Goal: Task Accomplishment & Management: Use online tool/utility

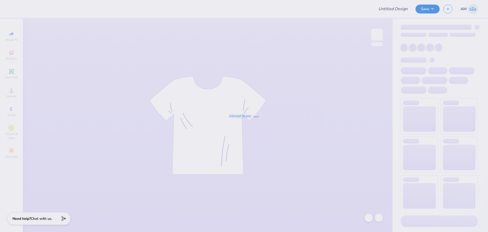
type input "The [GEOGRAPHIC_DATA][US_STATE] : [PERSON_NAME] [PERSON_NAME]"
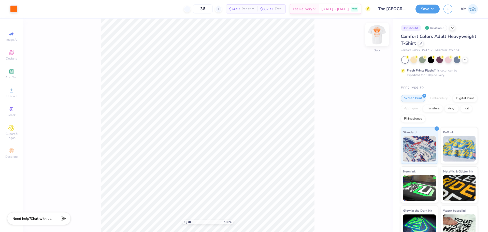
click at [375, 39] on img at bounding box center [377, 34] width 20 height 20
click at [375, 39] on img at bounding box center [377, 34] width 10 height 10
click at [376, 34] on img at bounding box center [377, 34] width 20 height 20
click at [15, 11] on div at bounding box center [13, 8] width 7 height 7
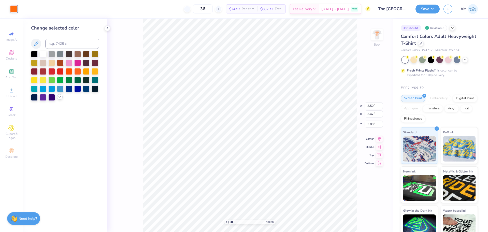
click at [58, 98] on icon at bounding box center [60, 97] width 4 height 4
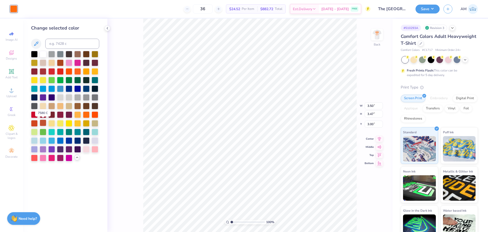
click at [43, 125] on div at bounding box center [43, 122] width 7 height 7
click at [36, 123] on div at bounding box center [34, 122] width 7 height 7
click at [44, 124] on div at bounding box center [43, 122] width 7 height 7
click at [373, 40] on img at bounding box center [377, 34] width 20 height 20
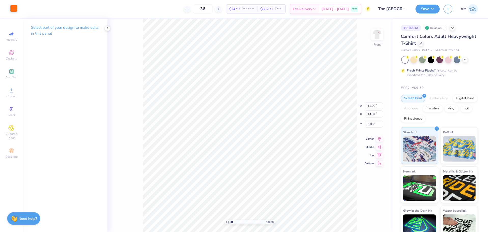
click at [16, 8] on div at bounding box center [13, 8] width 7 height 7
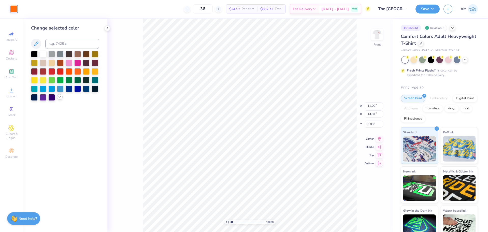
click at [58, 98] on icon at bounding box center [60, 97] width 4 height 4
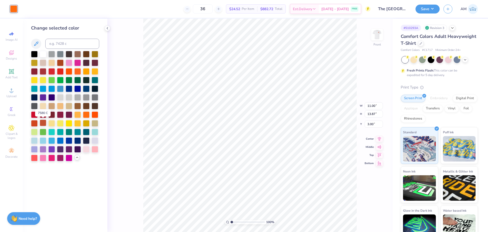
click at [43, 125] on div at bounding box center [43, 122] width 7 height 7
click at [375, 33] on img at bounding box center [377, 34] width 20 height 20
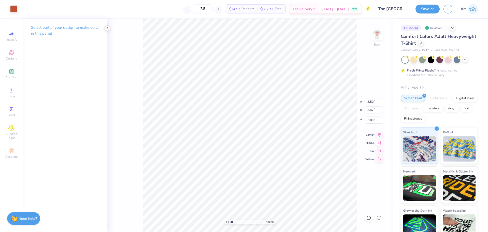
click at [108, 28] on icon at bounding box center [107, 28] width 4 height 4
click at [367, 217] on icon at bounding box center [367, 216] width 1 height 1
click at [378, 217] on icon at bounding box center [378, 217] width 5 height 5
click at [370, 217] on icon at bounding box center [368, 217] width 5 height 5
click at [369, 217] on icon at bounding box center [368, 217] width 5 height 5
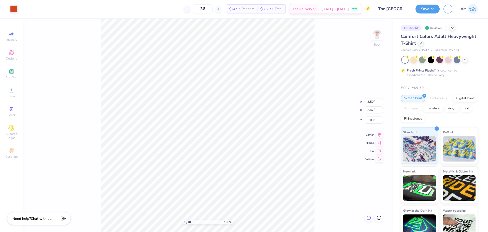
click at [370, 217] on icon at bounding box center [368, 217] width 5 height 5
click at [370, 217] on div "100 % Back W 3.50 H 3.47 Y 3.00 Center Middle Top Bottom" at bounding box center [207, 125] width 369 height 213
click at [370, 217] on div "100 % Back" at bounding box center [207, 125] width 369 height 213
click at [12, 8] on div at bounding box center [13, 8] width 7 height 7
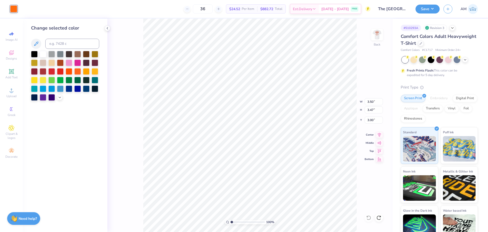
click at [55, 99] on div at bounding box center [65, 76] width 68 height 50
click at [59, 99] on icon at bounding box center [60, 97] width 4 height 4
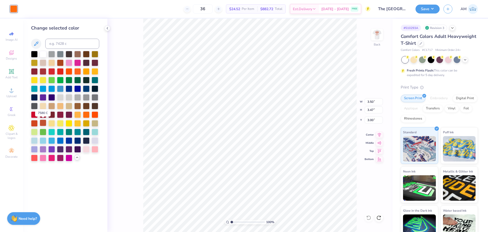
click at [42, 124] on div at bounding box center [43, 122] width 7 height 7
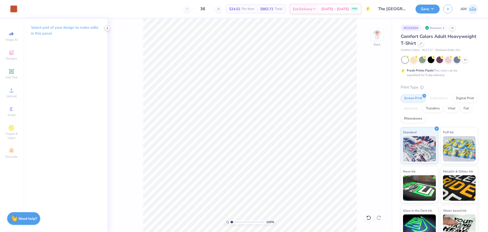
click at [107, 29] on icon at bounding box center [107, 28] width 4 height 4
click at [371, 32] on div at bounding box center [376, 34] width 23 height 23
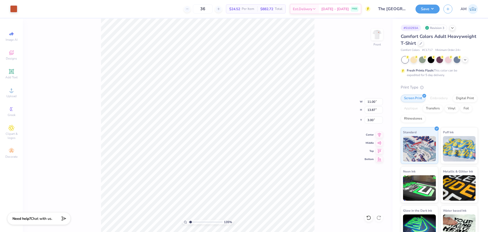
type input "1.35006143669128"
